Goal: Task Accomplishment & Management: Manage account settings

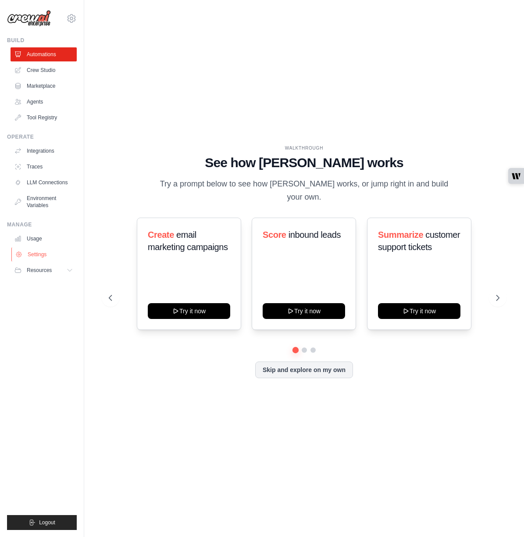
click at [35, 257] on link "Settings" at bounding box center [44, 254] width 66 height 14
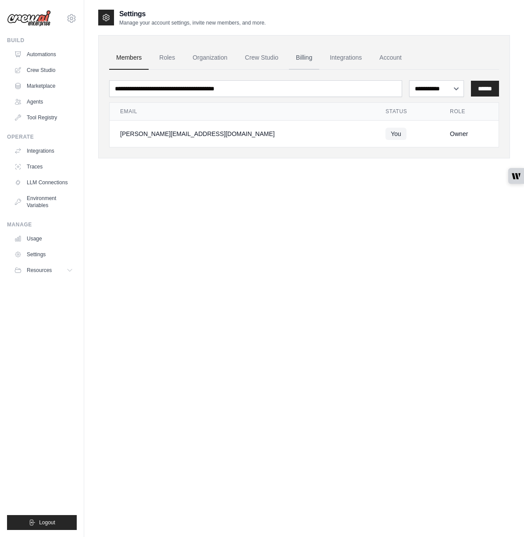
click at [309, 56] on link "Billing" at bounding box center [304, 58] width 30 height 24
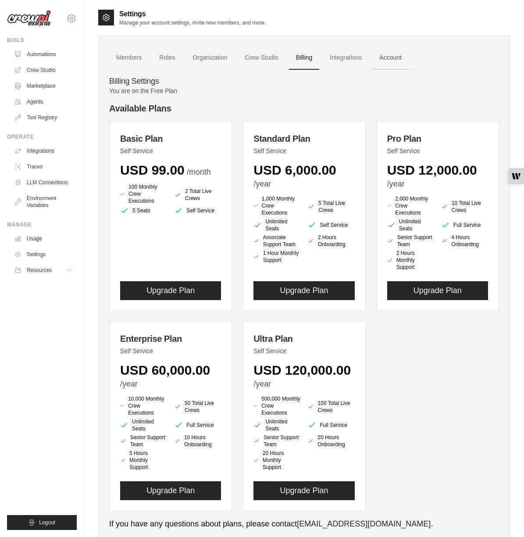
click at [396, 54] on link "Account" at bounding box center [390, 58] width 36 height 24
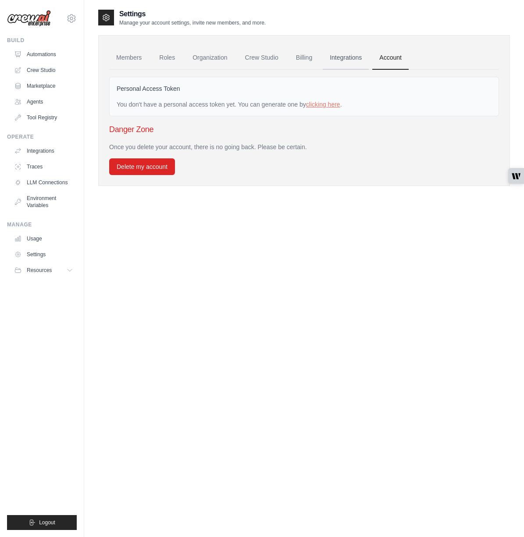
click at [355, 60] on link "Integrations" at bounding box center [346, 58] width 46 height 24
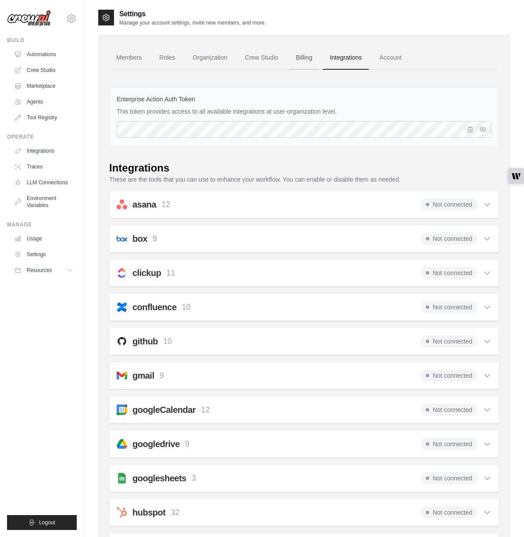
click at [313, 59] on link "Billing" at bounding box center [304, 58] width 30 height 24
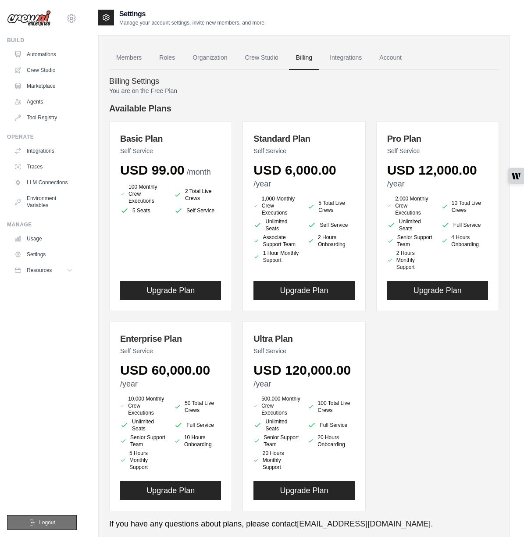
click at [55, 523] on span "Logout" at bounding box center [47, 522] width 16 height 7
